Goal: Information Seeking & Learning: Learn about a topic

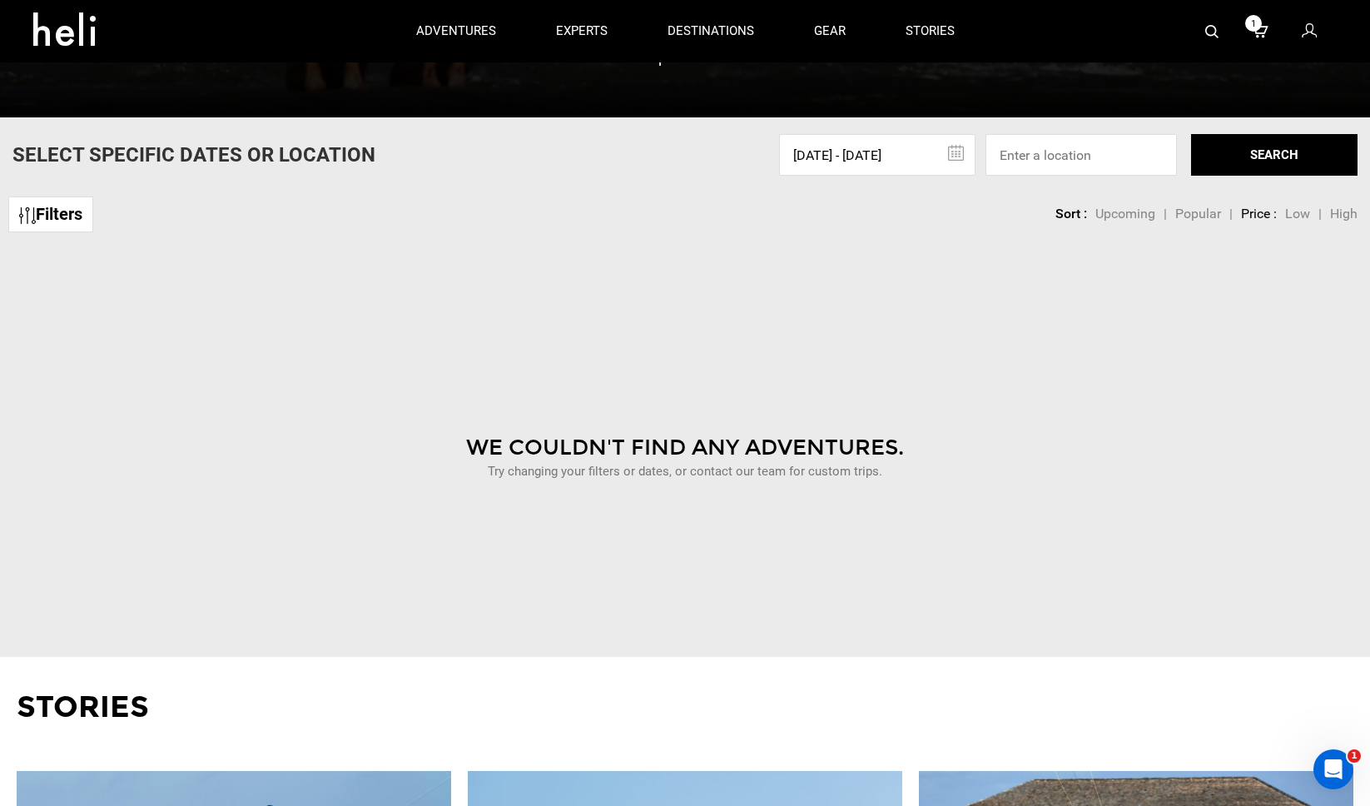
click at [899, 158] on input "10/11/2025 - 10/11/2025" at bounding box center [877, 155] width 196 height 42
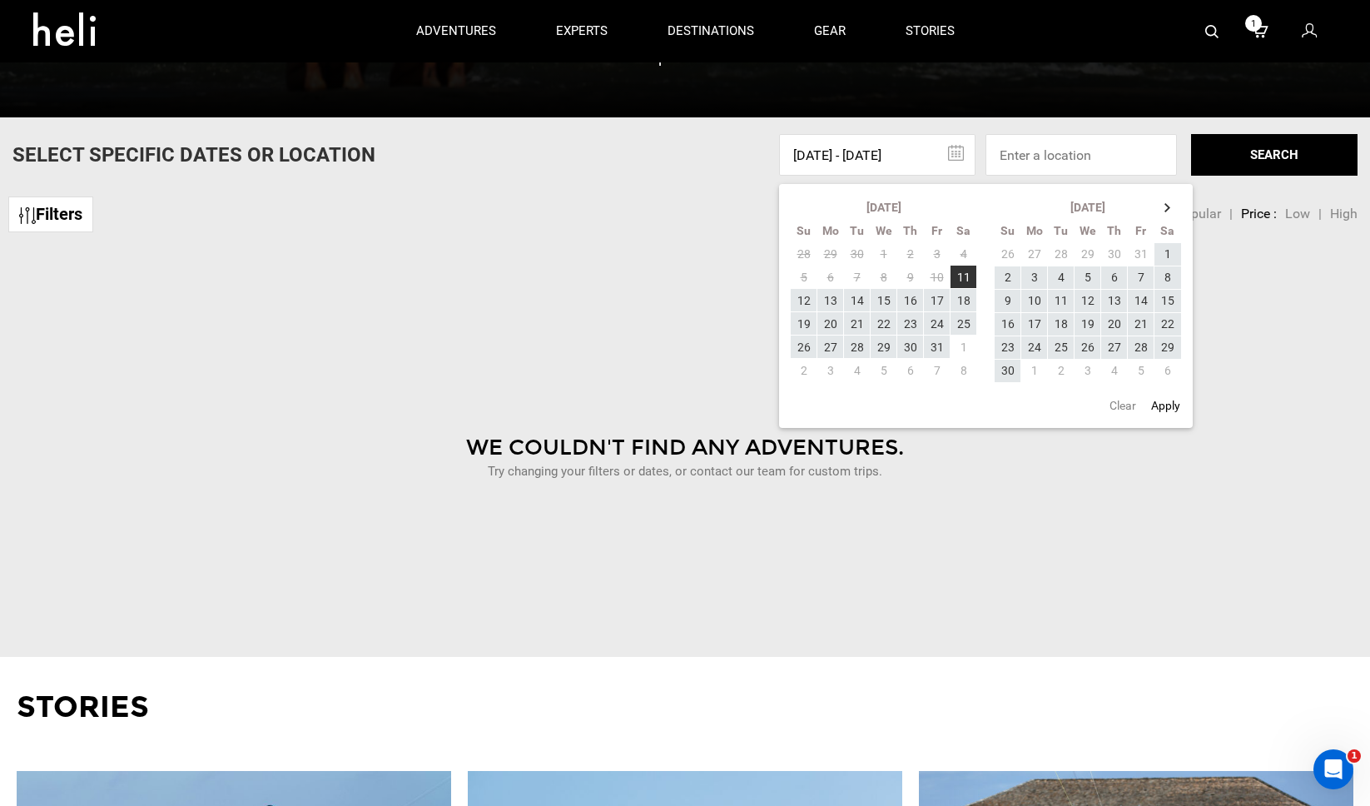
click at [1126, 410] on button "Clear" at bounding box center [1123, 405] width 37 height 30
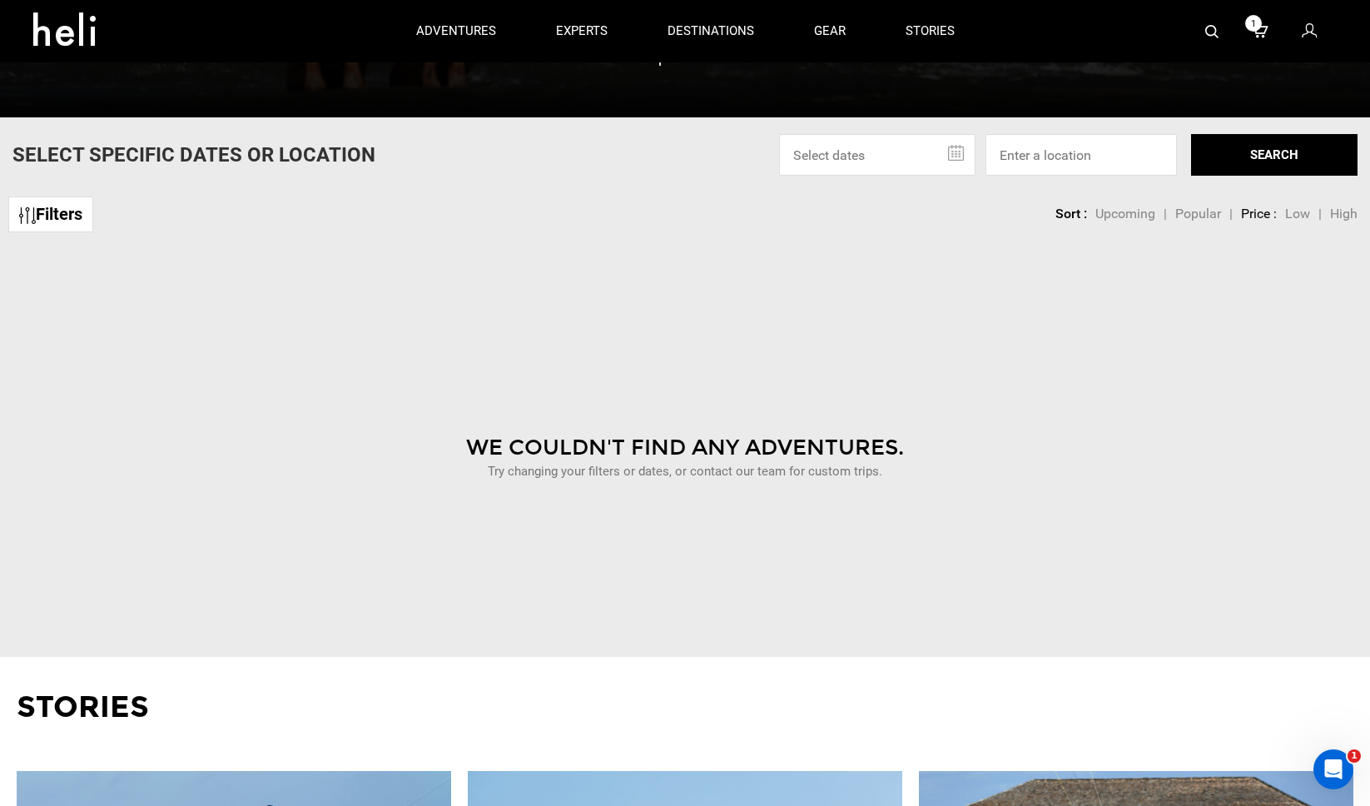
click at [1265, 163] on button "SEARCH" at bounding box center [1274, 155] width 167 height 42
click at [278, 336] on div "We Couldn't Find Any Adventures. Try changing your filters or dates, or contact…" at bounding box center [684, 436] width 1345 height 375
click at [296, 384] on div "We Couldn't Find Any Adventures. Try changing your filters or dates, or contact…" at bounding box center [684, 436] width 1345 height 375
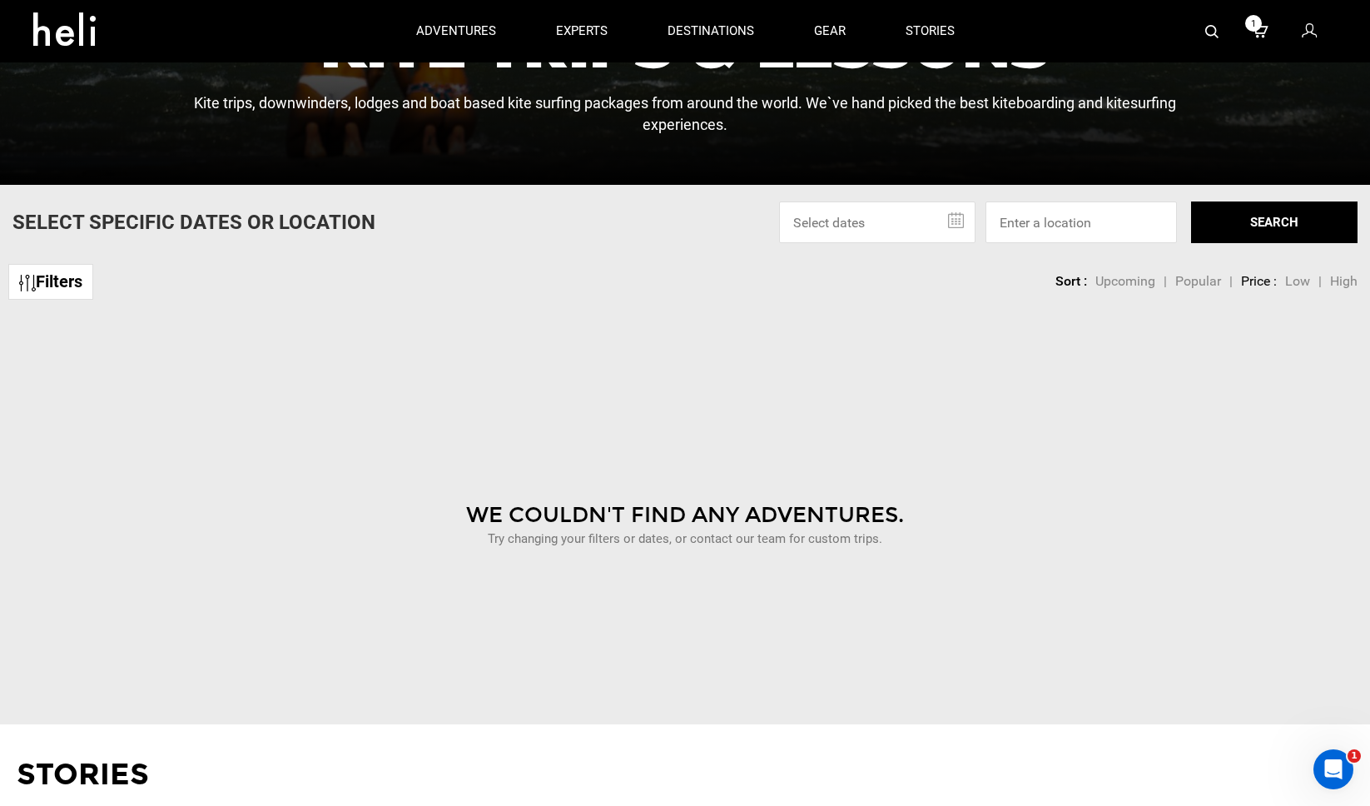
scroll to position [498, 0]
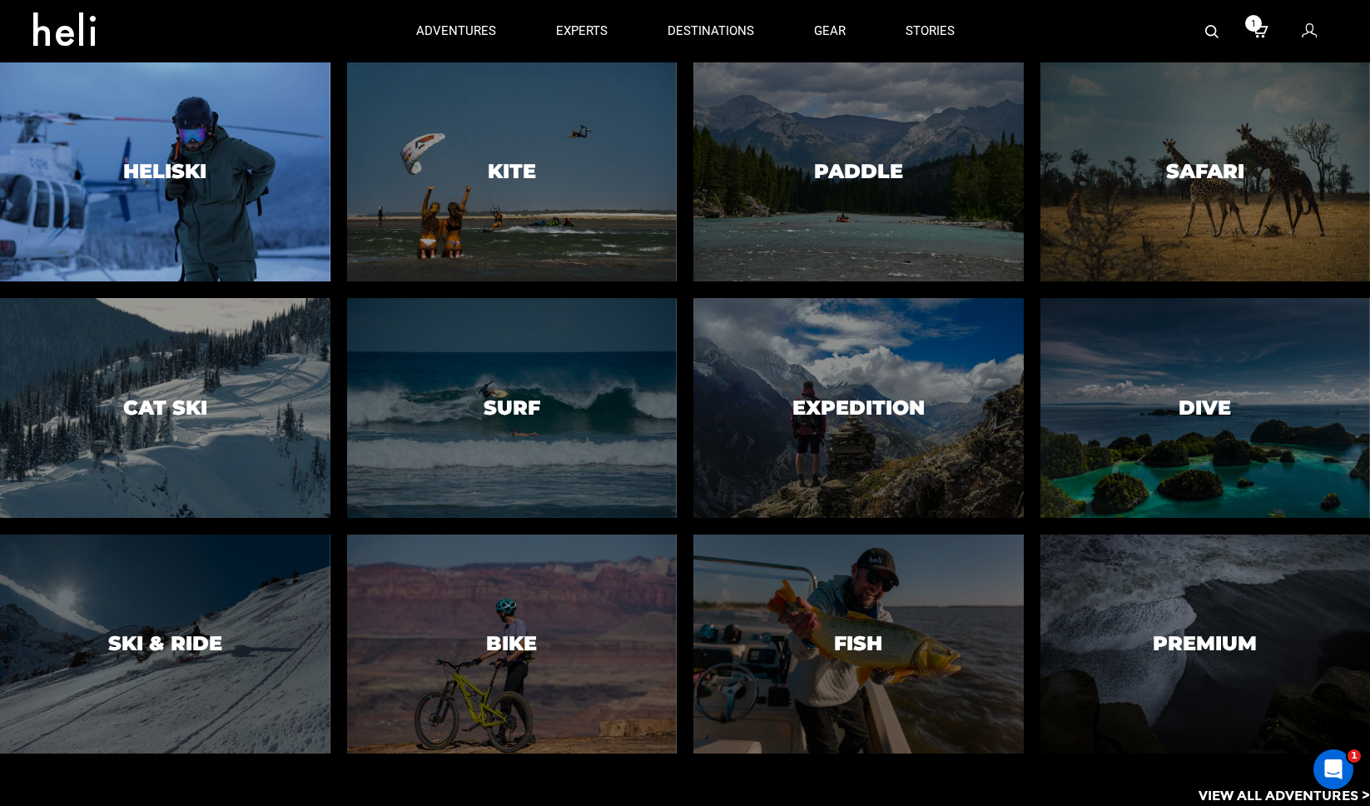
click at [253, 150] on div at bounding box center [165, 172] width 336 height 224
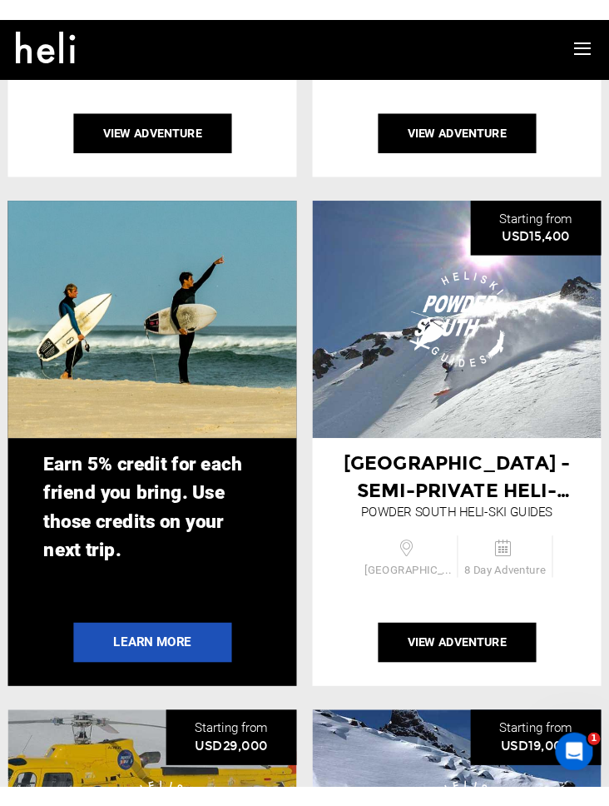
scroll to position [4521, 0]
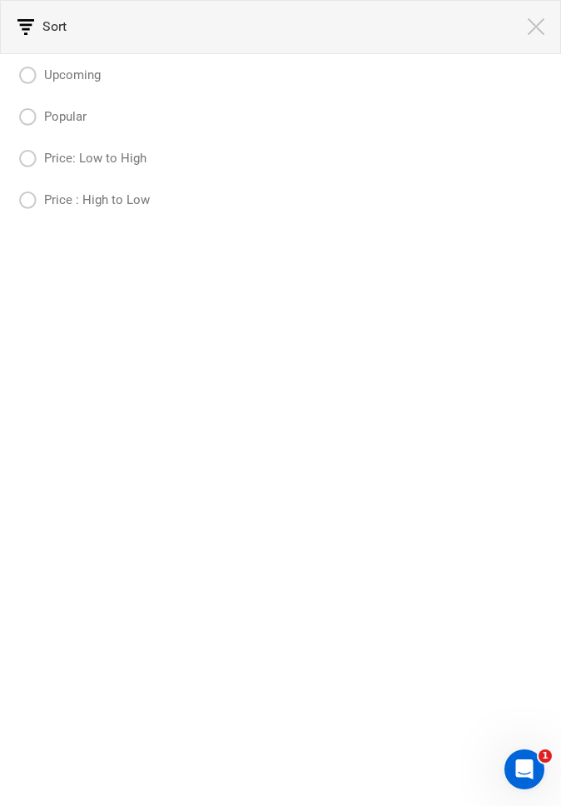
click at [541, 30] on img at bounding box center [536, 26] width 17 height 17
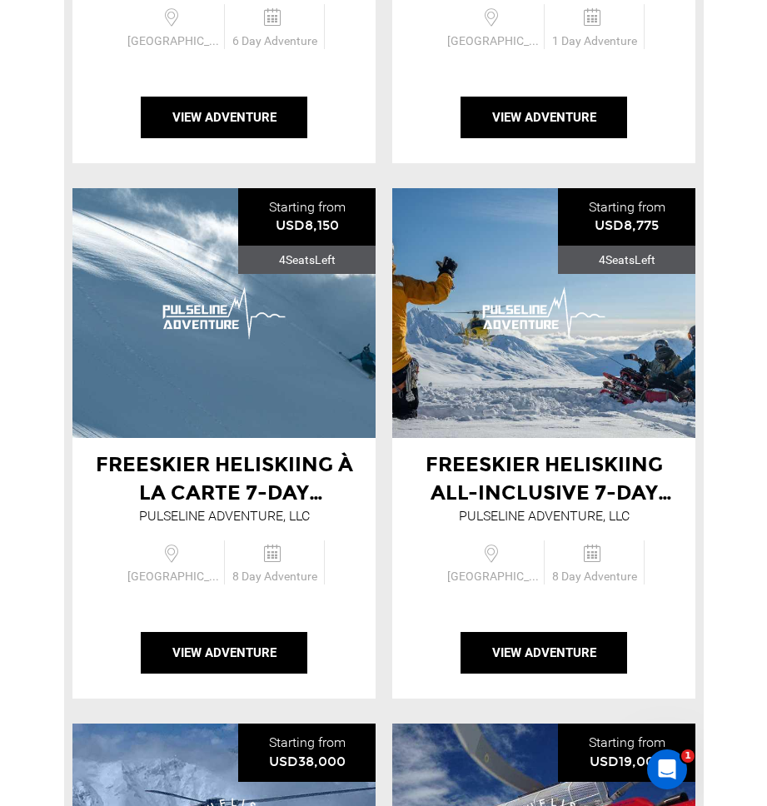
scroll to position [1032, 0]
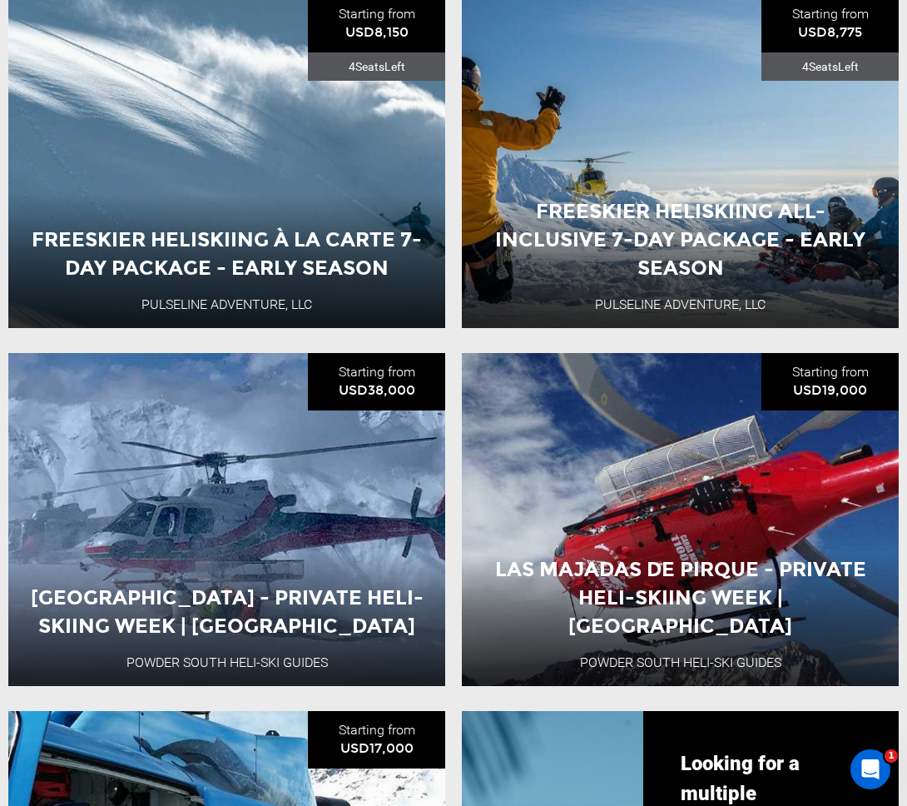
click at [907, 306] on li "Freeskier Heliskiing All-Inclusive 7-Day Package - Early Season Pulseline Adven…" at bounding box center [681, 161] width 454 height 333
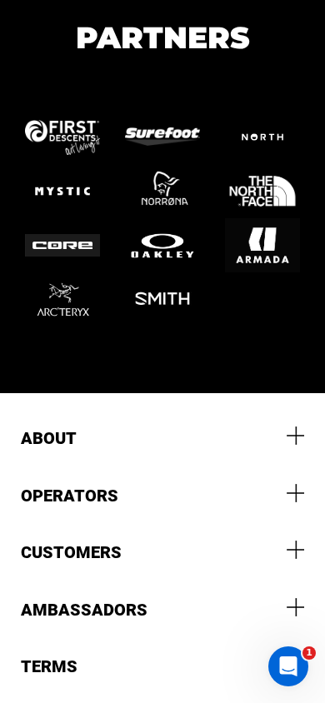
scroll to position [15448, 0]
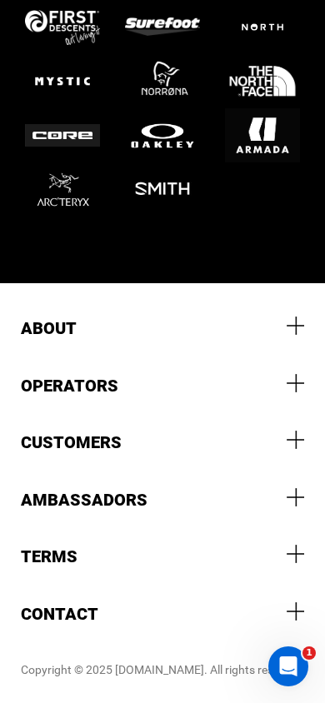
click at [301, 321] on div at bounding box center [295, 325] width 18 height 18
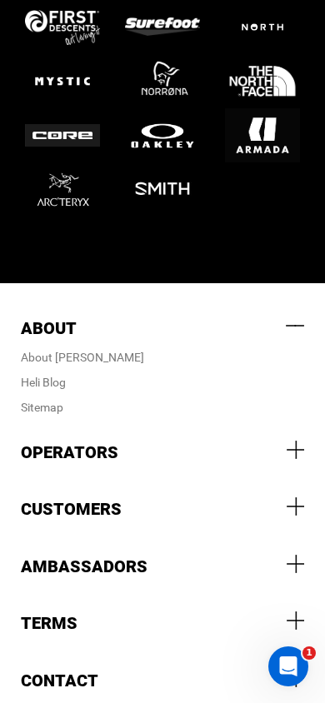
click at [293, 447] on div at bounding box center [295, 449] width 18 height 18
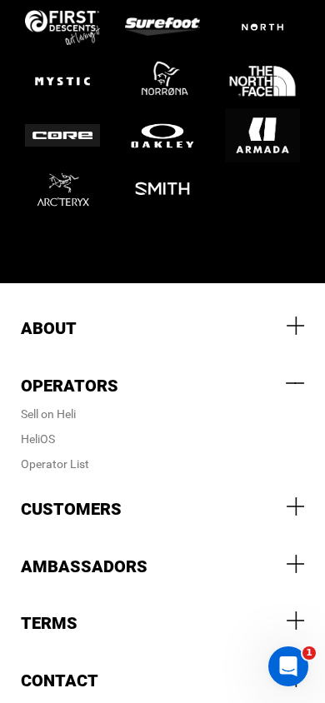
click at [299, 508] on div at bounding box center [295, 506] width 18 height 18
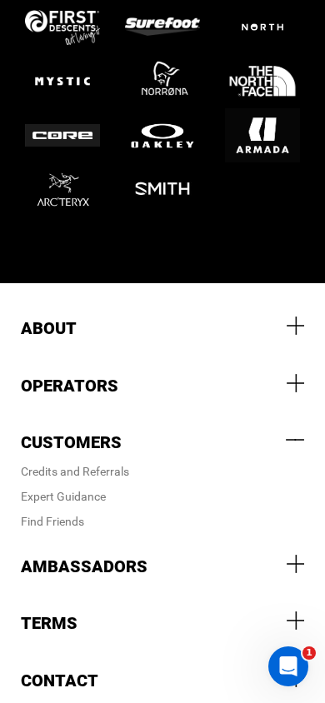
click at [296, 562] on div at bounding box center [295, 563] width 18 height 18
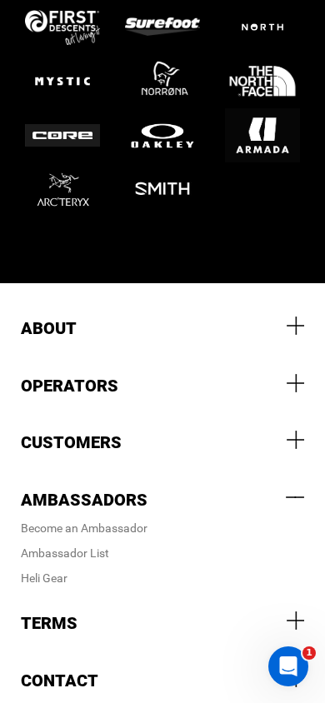
scroll to position [15515, 0]
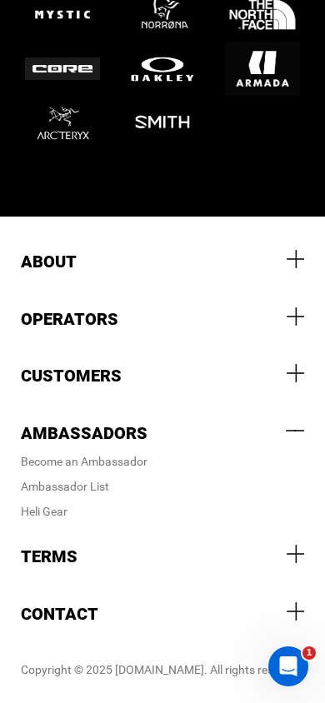
click at [296, 562] on div at bounding box center [295, 553] width 18 height 18
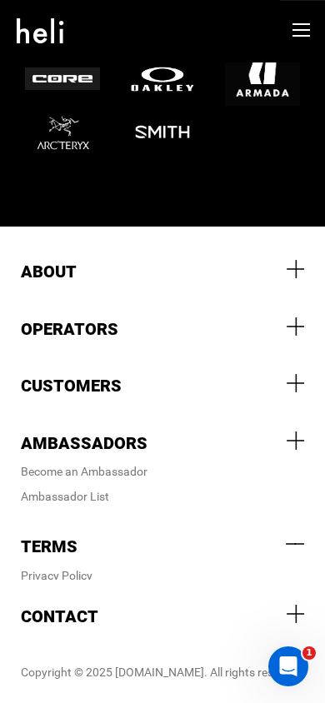
scroll to position [15490, 0]
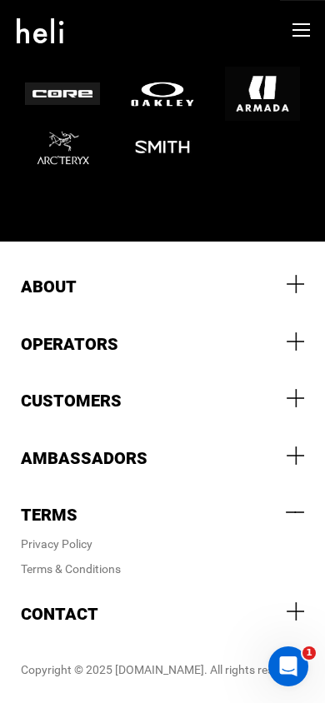
click at [296, 455] on div at bounding box center [295, 455] width 18 height 18
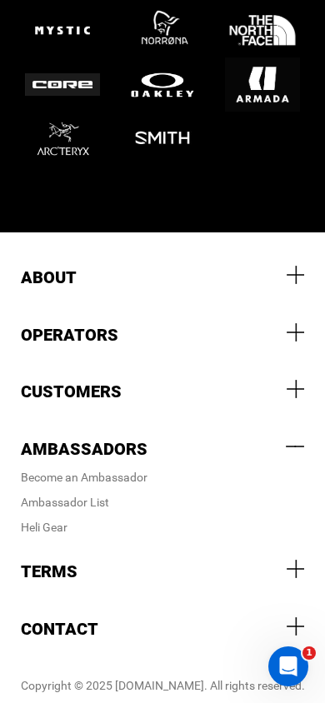
scroll to position [15515, 0]
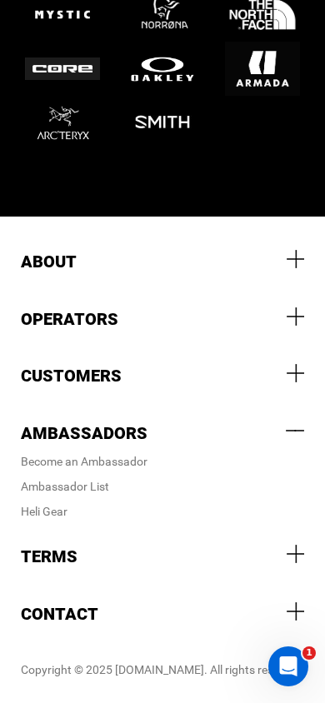
click at [295, 379] on div at bounding box center [295, 373] width 18 height 18
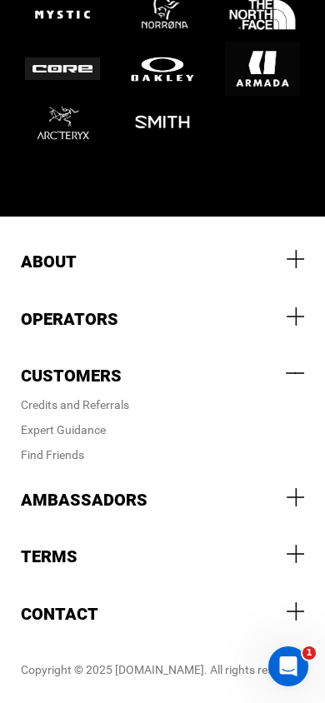
click at [296, 316] on div at bounding box center [295, 316] width 18 height 18
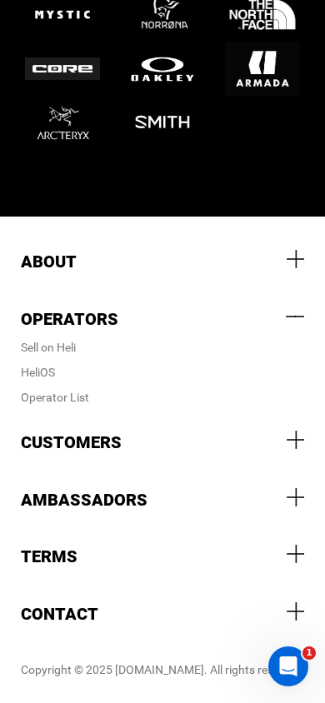
click at [296, 257] on div at bounding box center [295, 259] width 18 height 18
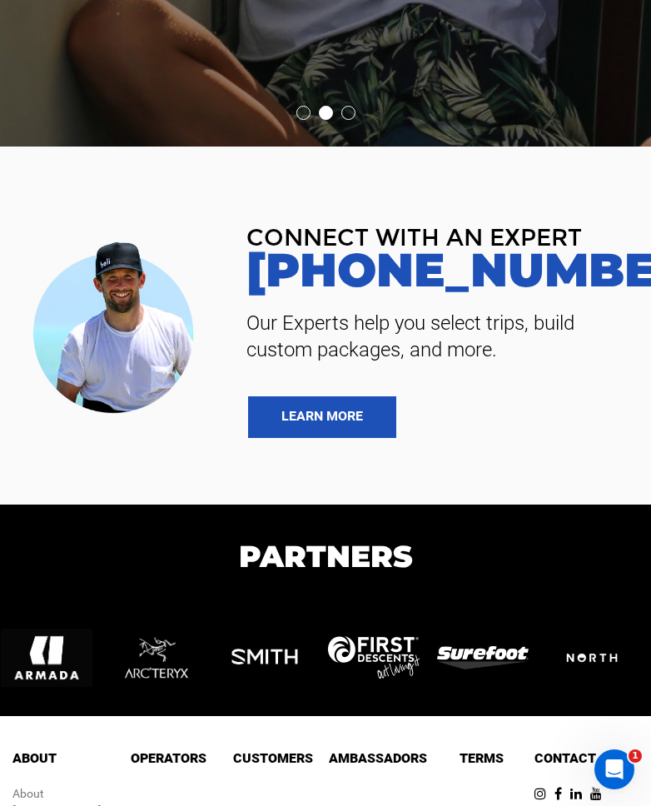
scroll to position [8117, 0]
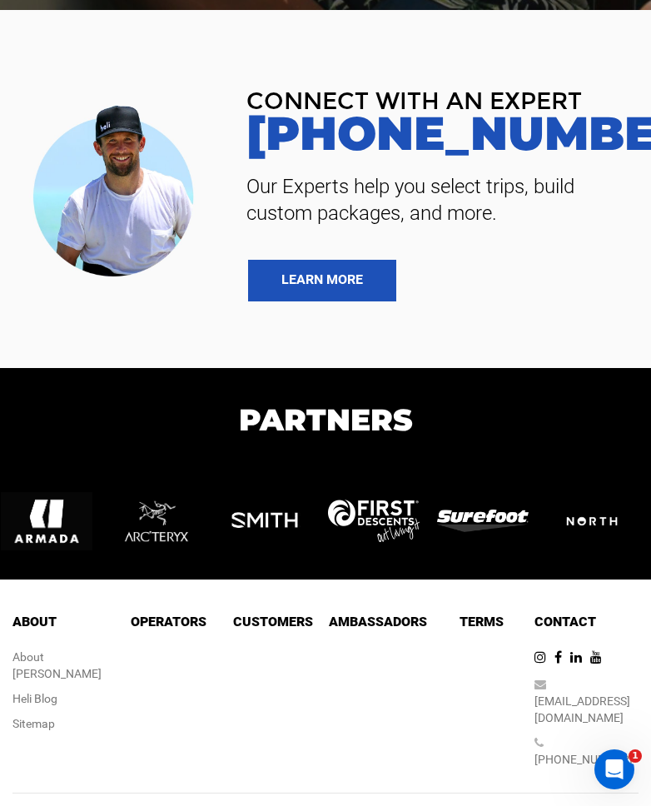
click at [535, 341] on section "CONNECT WITH AN EXPERT 888-420-6534 Our Experts help you select trips, build cu…" at bounding box center [325, 189] width 651 height 358
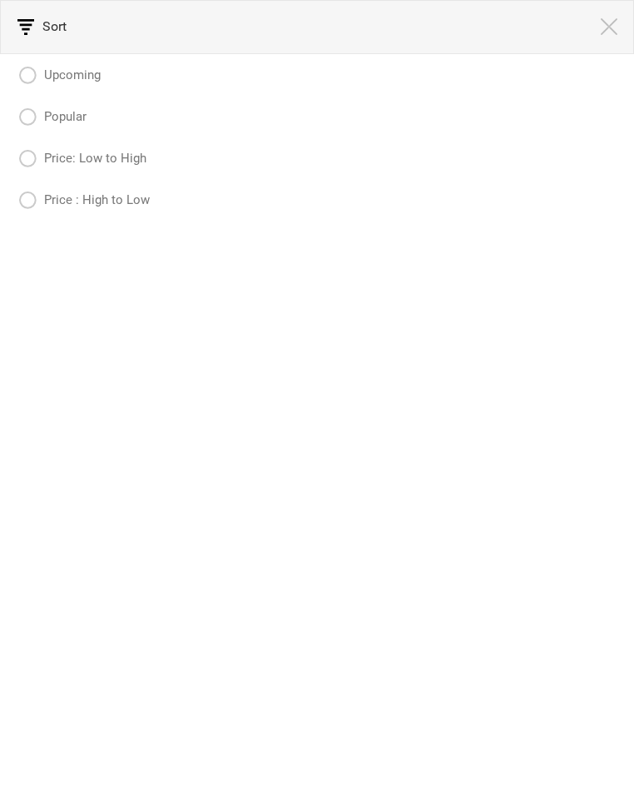
scroll to position [14818, 0]
click at [604, 33] on img at bounding box center [609, 26] width 17 height 17
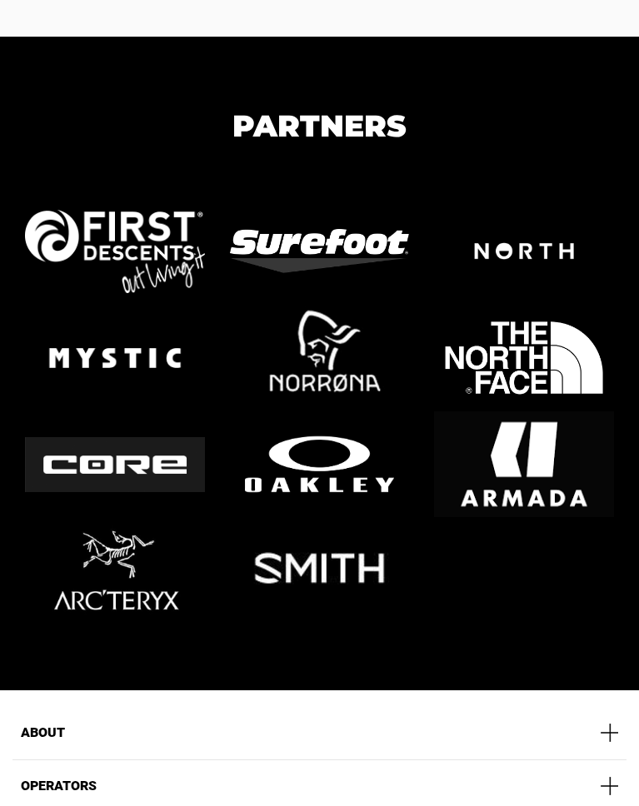
scroll to position [15655, 0]
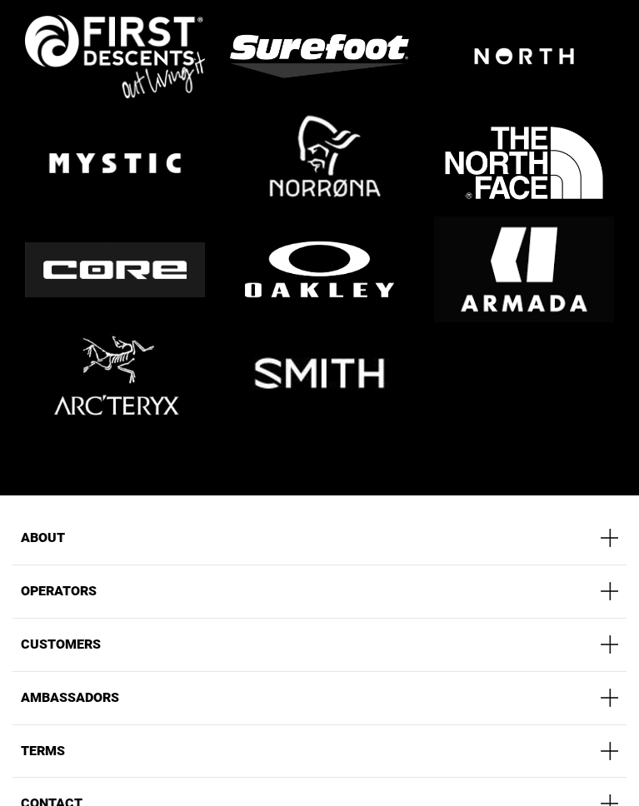
click at [599, 529] on div at bounding box center [608, 538] width 18 height 18
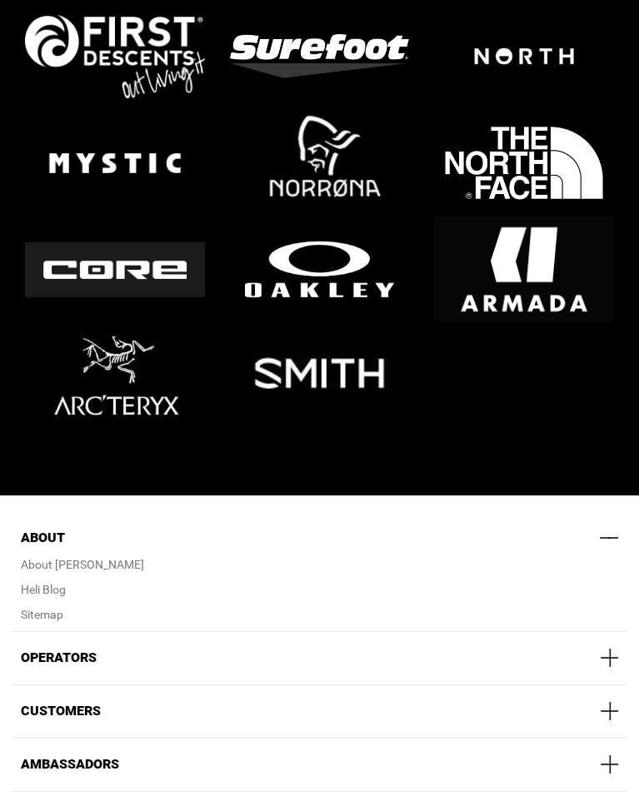
click at [613, 649] on div at bounding box center [608, 658] width 18 height 18
click at [609, 702] on div at bounding box center [608, 711] width 18 height 18
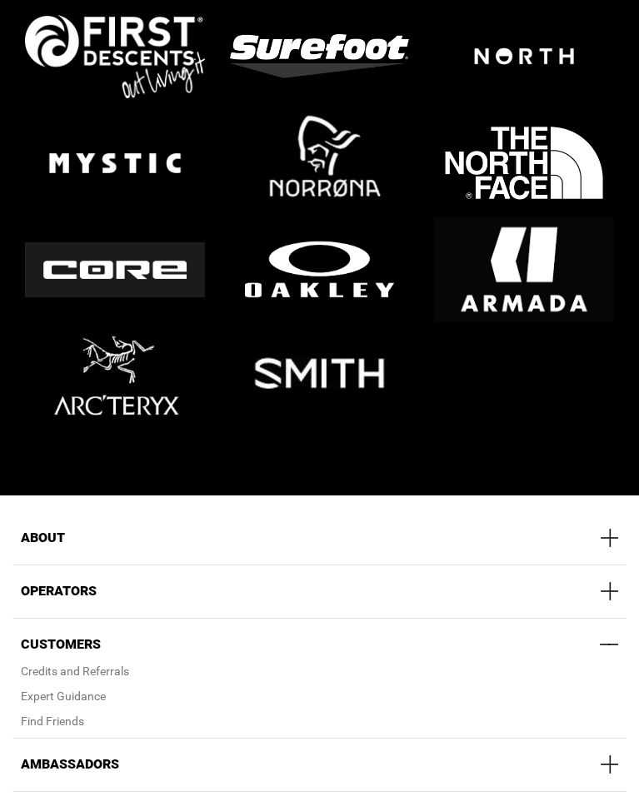
click at [609, 755] on div at bounding box center [608, 764] width 18 height 18
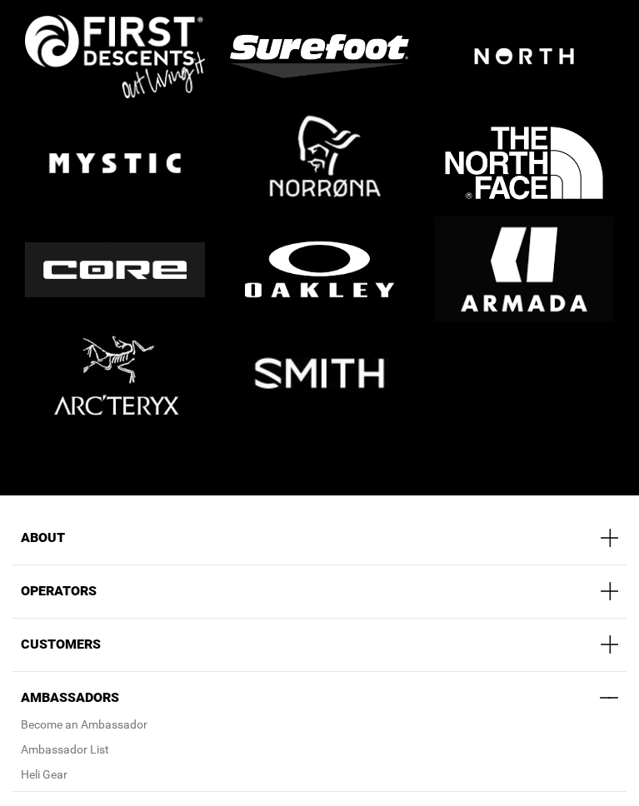
click at [606, 805] on div at bounding box center [608, 817] width 18 height 18
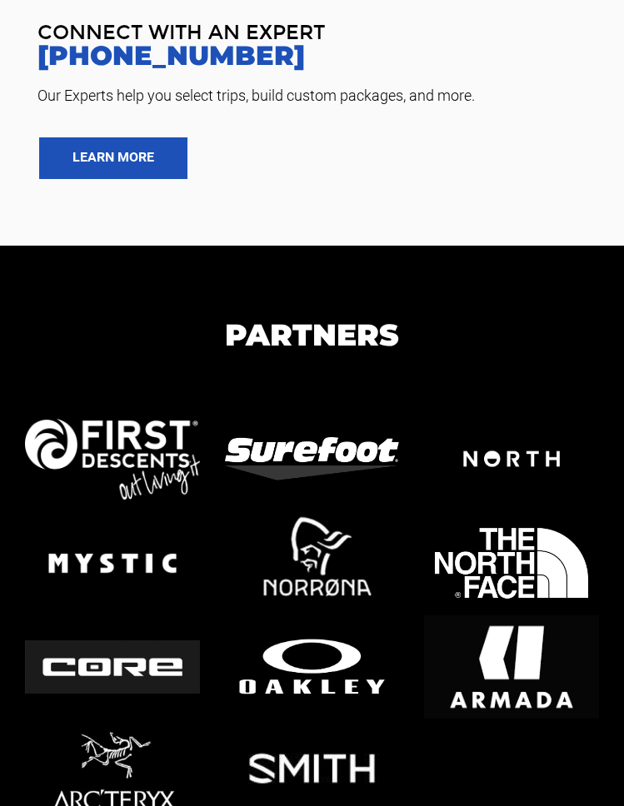
scroll to position [15769, 0]
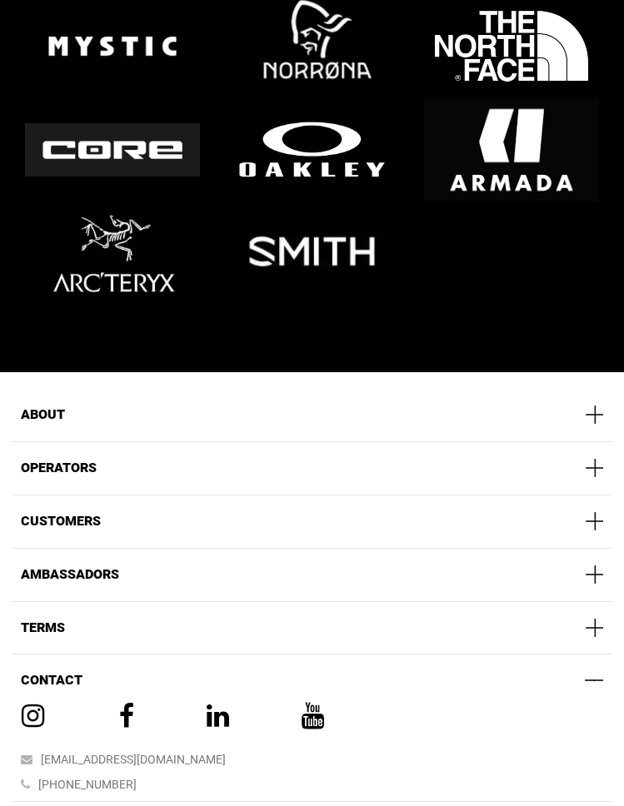
click at [587, 671] on div at bounding box center [593, 680] width 18 height 18
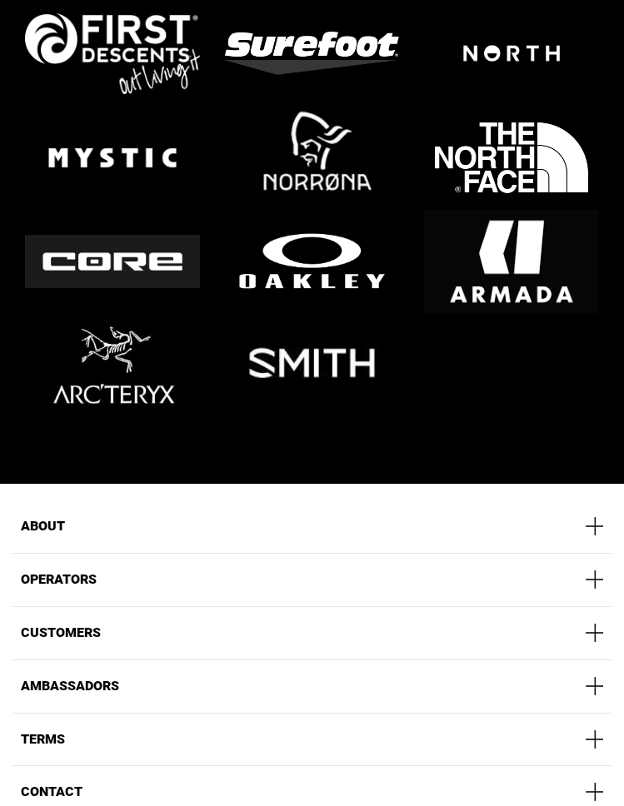
scroll to position [15674, 0]
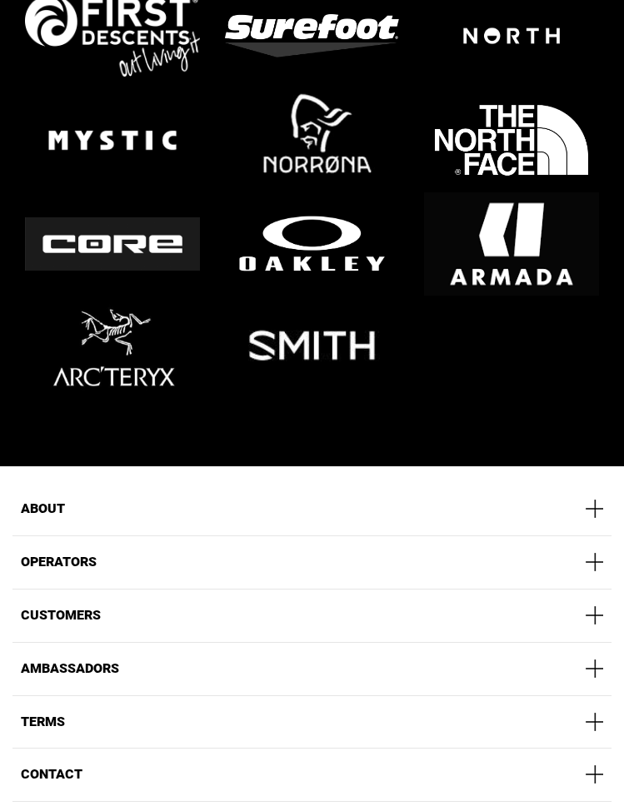
click at [58, 766] on span "Contact" at bounding box center [52, 774] width 62 height 16
click at [108, 704] on div "Terms" at bounding box center [312, 713] width 582 height 19
click at [103, 483] on div "About About About [PERSON_NAME] Blog Sitemap" at bounding box center [311, 509] width 599 height 53
click at [46, 500] on span "About" at bounding box center [43, 508] width 44 height 16
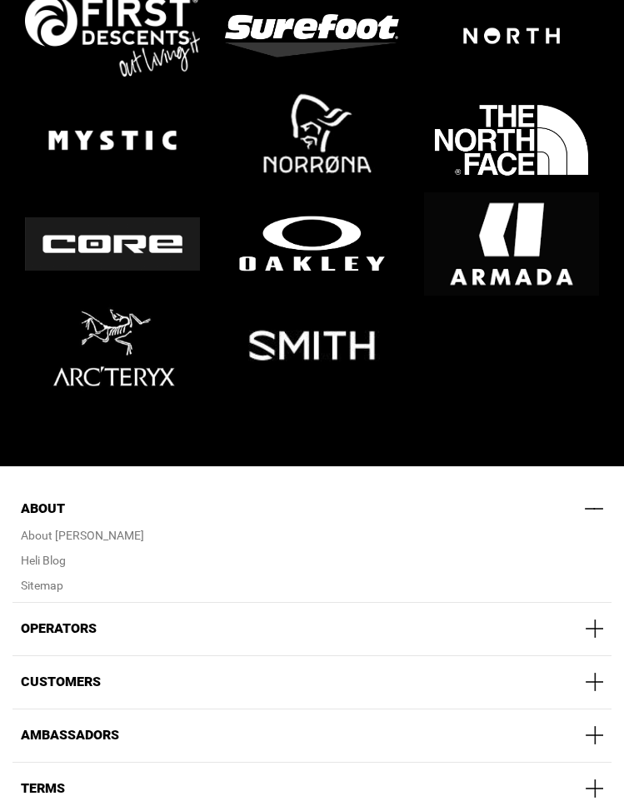
click at [62, 620] on span "Operators" at bounding box center [59, 628] width 76 height 16
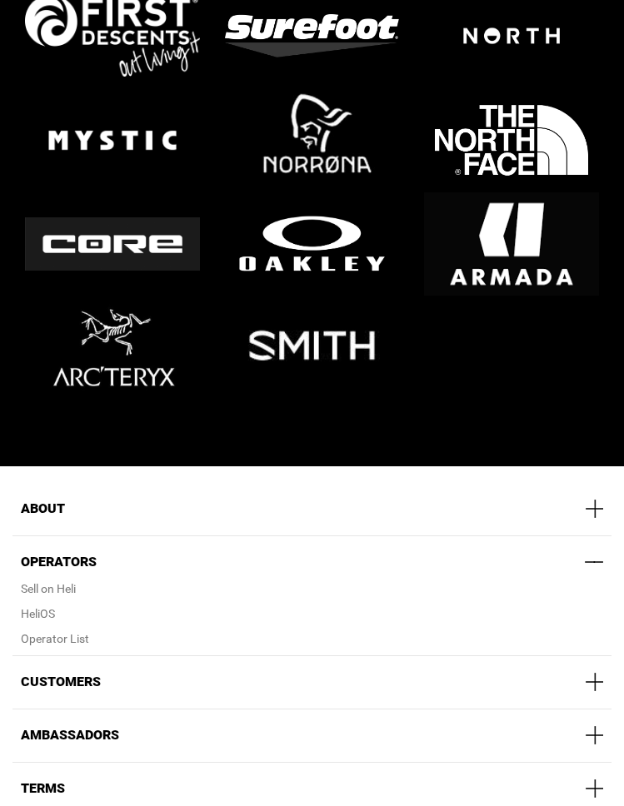
click at [49, 500] on span "About" at bounding box center [43, 508] width 44 height 16
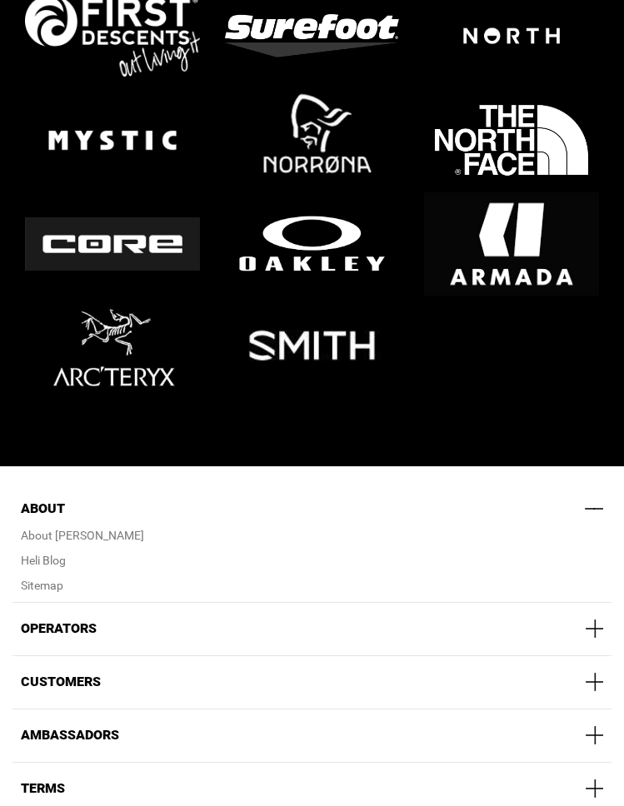
scroll to position [15741, 0]
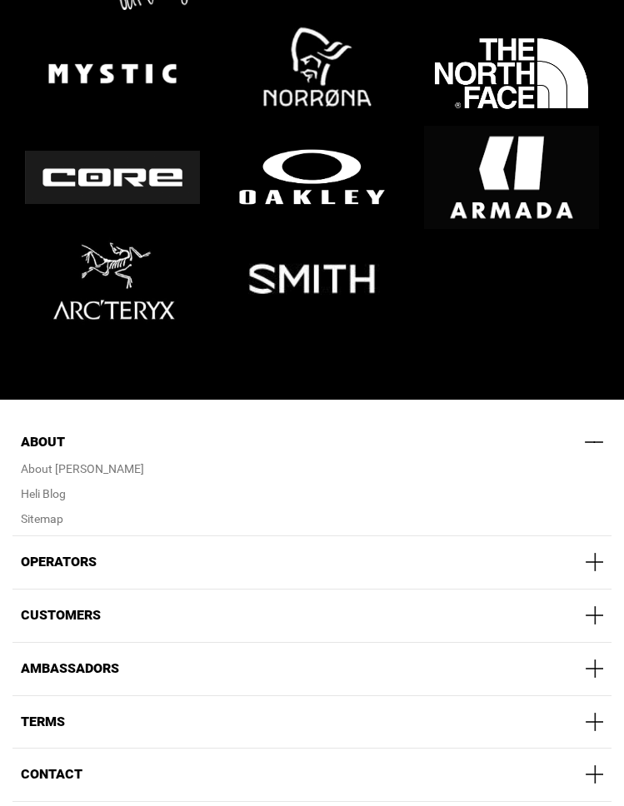
click at [49, 554] on span "Operators" at bounding box center [59, 562] width 76 height 16
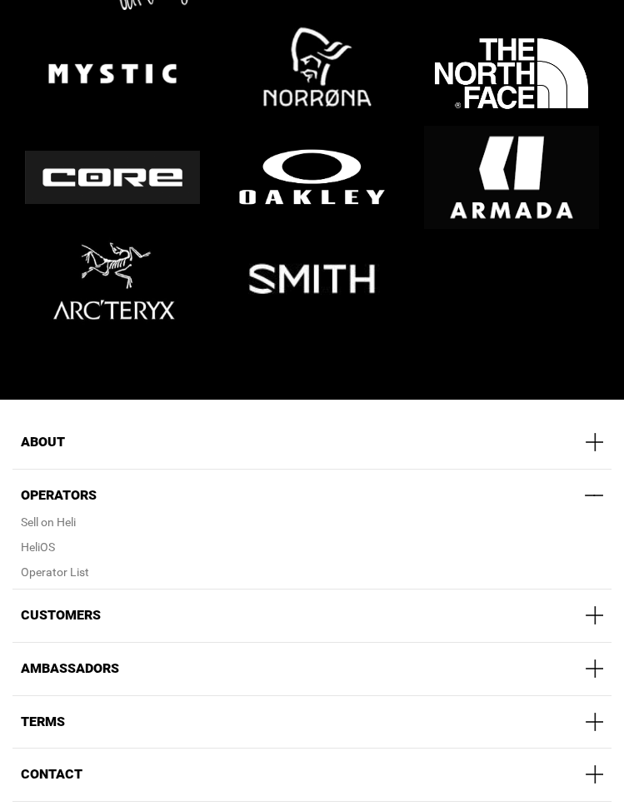
click at [76, 607] on span "Customers" at bounding box center [61, 615] width 80 height 16
click at [78, 660] on span "Ambassadors" at bounding box center [70, 668] width 98 height 16
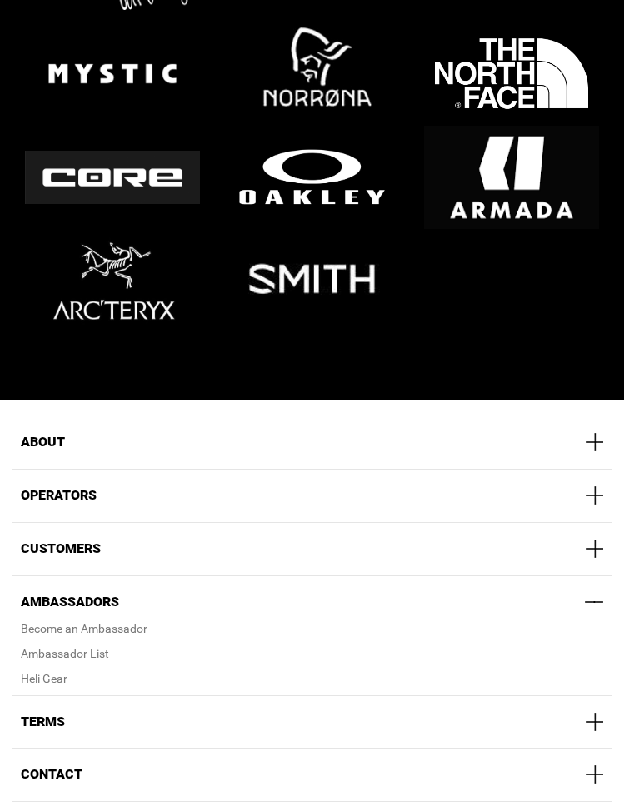
click at [57, 713] on span "Terms" at bounding box center [43, 721] width 44 height 16
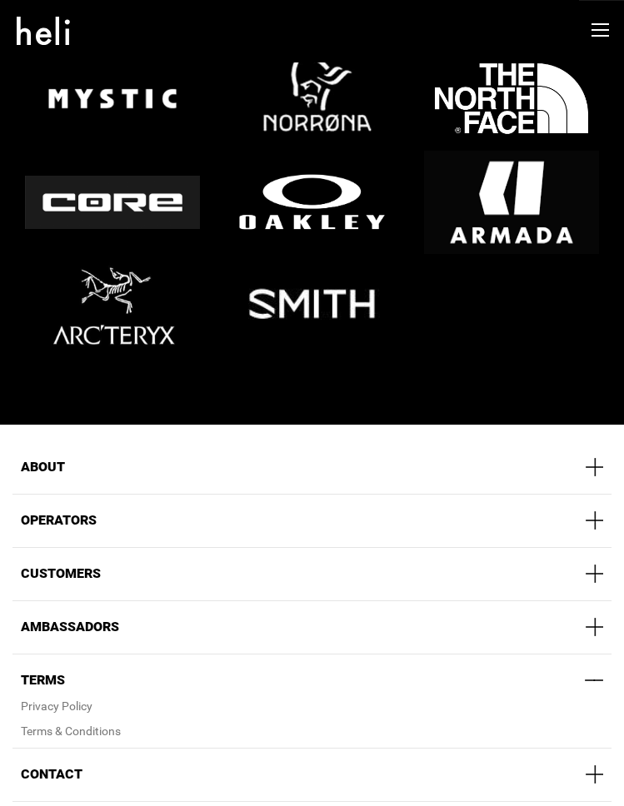
click at [62, 766] on span "Contact" at bounding box center [52, 774] width 62 height 16
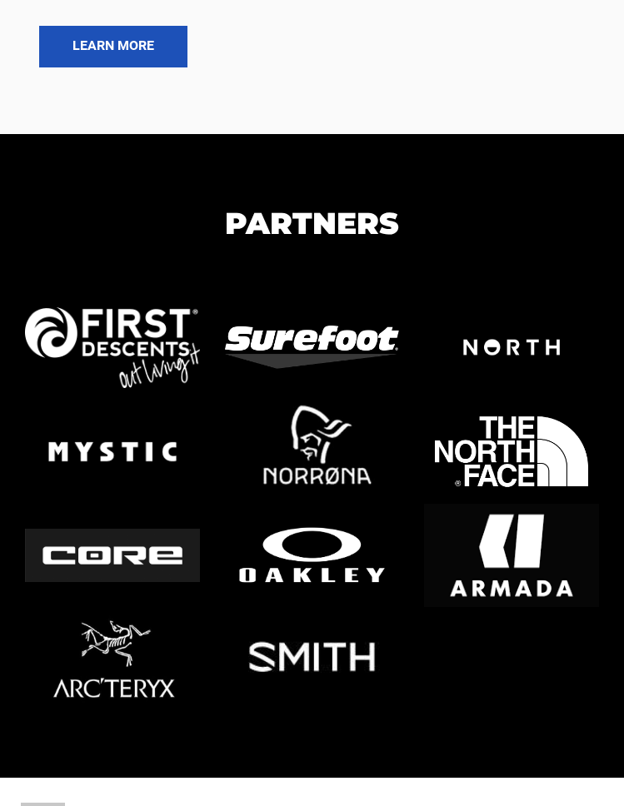
scroll to position [15364, 0]
